Goal: Task Accomplishment & Management: Use online tool/utility

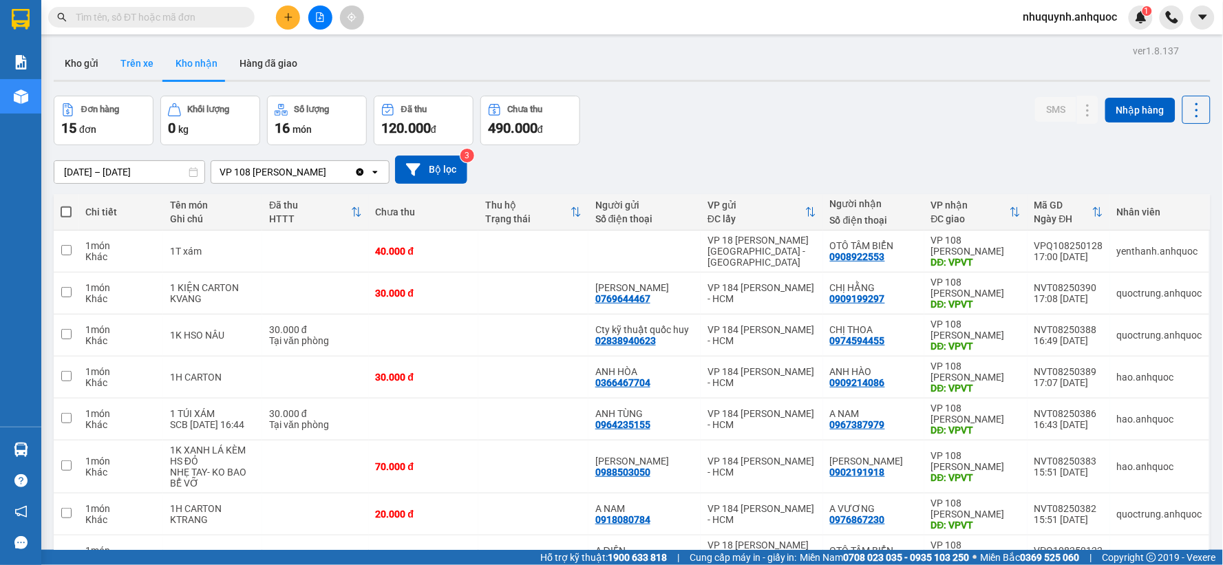
click at [136, 74] on button "Trên xe" at bounding box center [136, 63] width 55 height 33
type input "[DATE] – [DATE]"
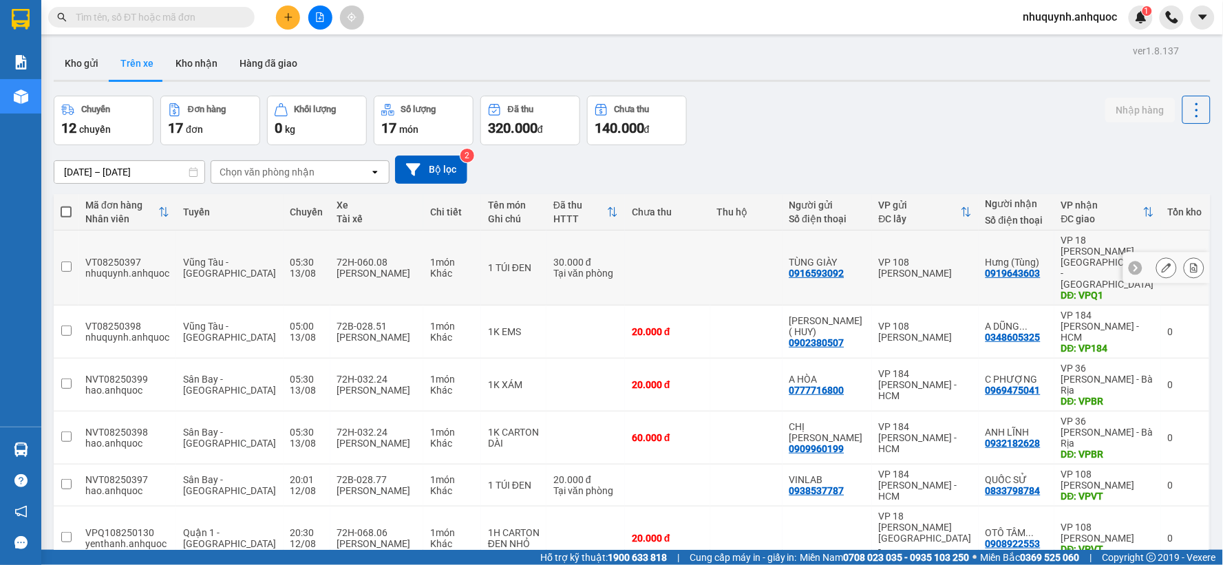
click at [1191, 263] on icon at bounding box center [1195, 268] width 8 height 10
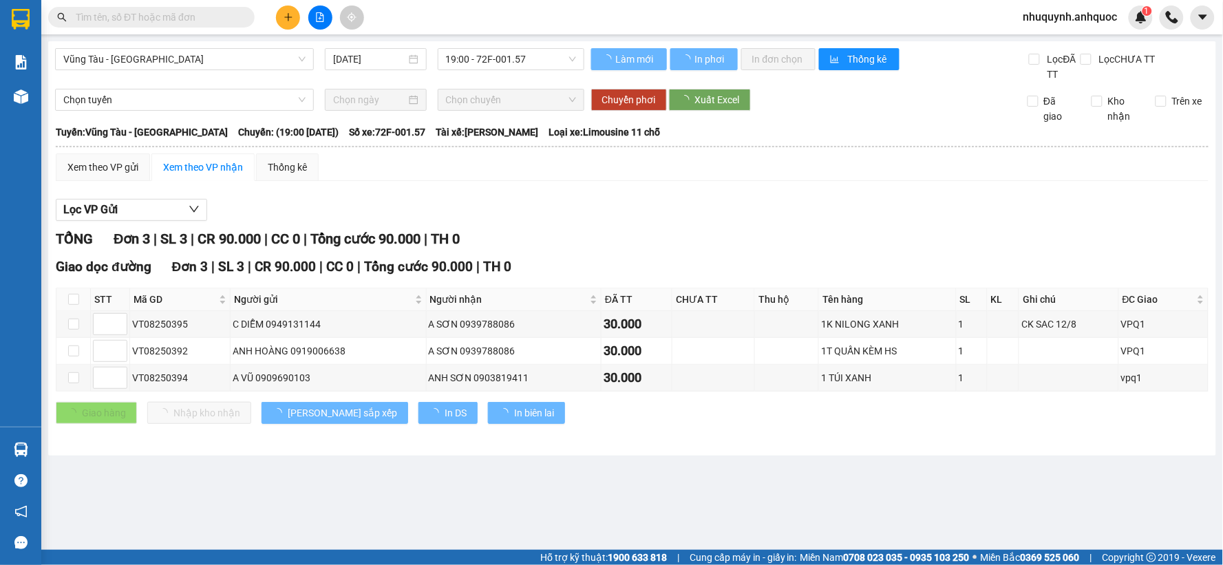
type input "[DATE]"
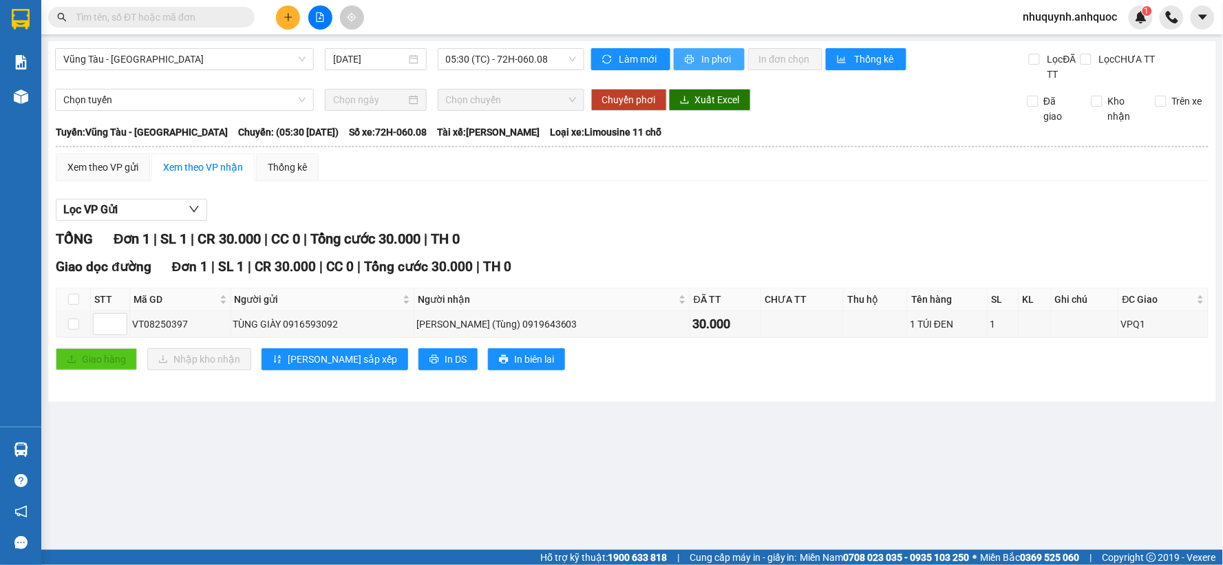
click at [718, 60] on span "In phơi" at bounding box center [718, 59] width 32 height 15
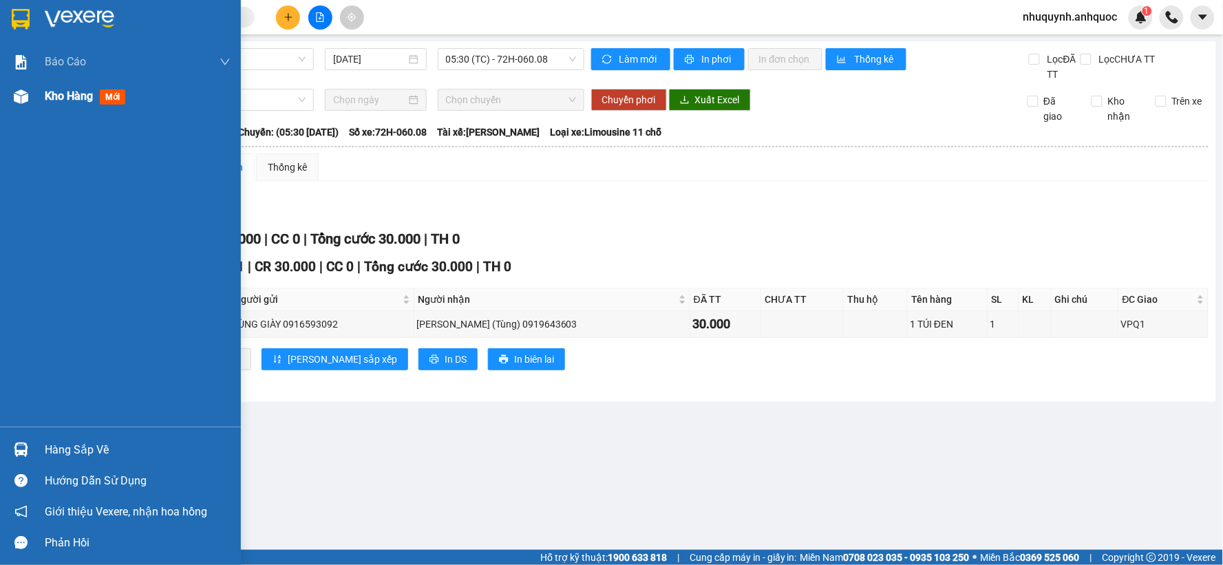
click at [9, 91] on div at bounding box center [21, 97] width 24 height 24
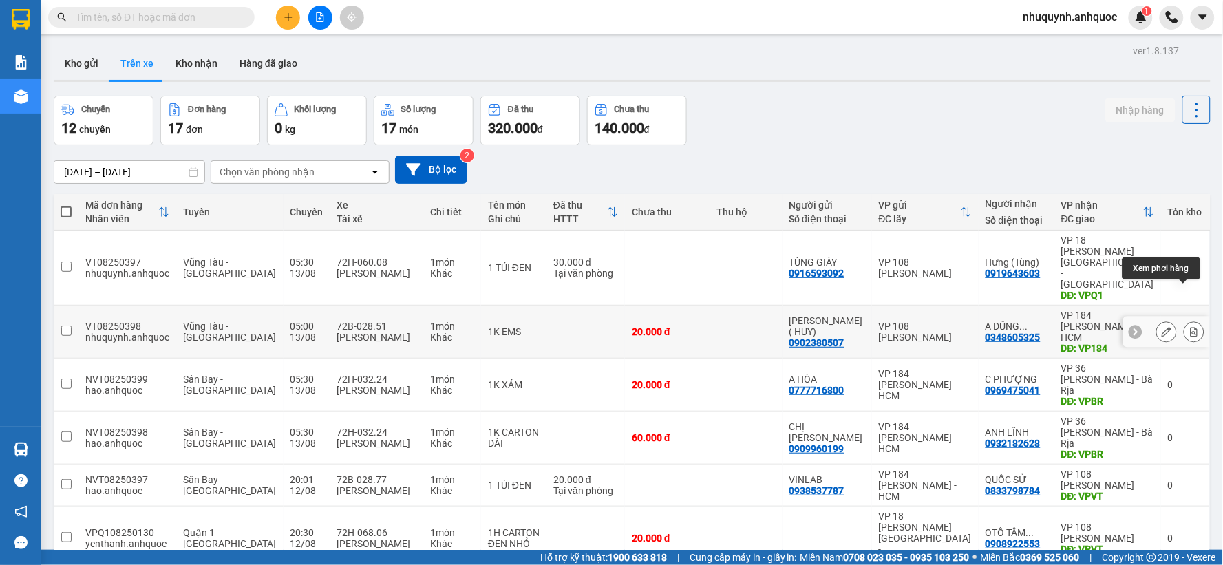
click at [1189, 327] on icon at bounding box center [1194, 332] width 10 height 10
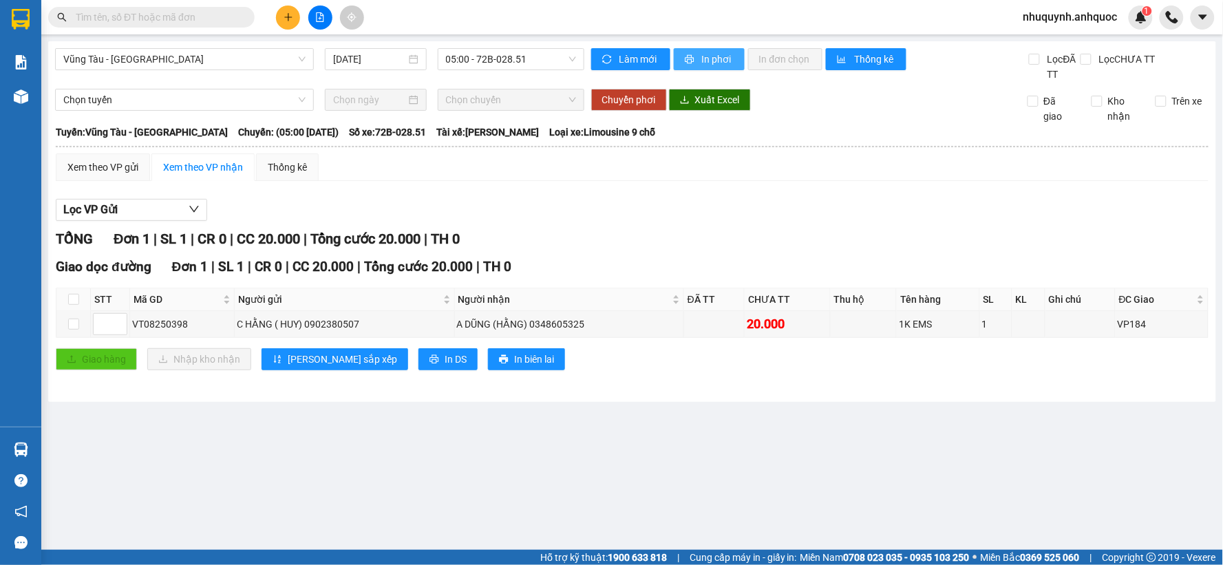
click at [727, 60] on span "In phơi" at bounding box center [718, 59] width 32 height 15
click at [1070, 14] on span "nhuquynh.anhquoc" at bounding box center [1071, 16] width 116 height 17
click at [1061, 40] on span "Đăng xuất" at bounding box center [1076, 42] width 89 height 15
